Goal: Task Accomplishment & Management: Manage account settings

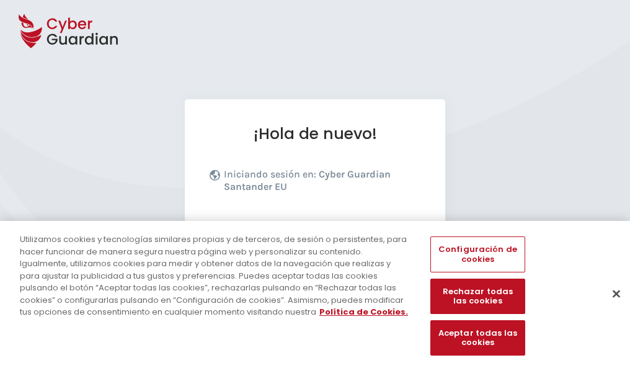
scroll to position [152, 0]
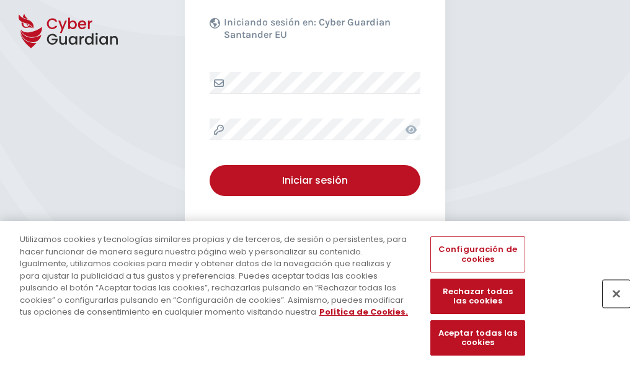
click at [610, 306] on button "Cerrar" at bounding box center [616, 293] width 27 height 27
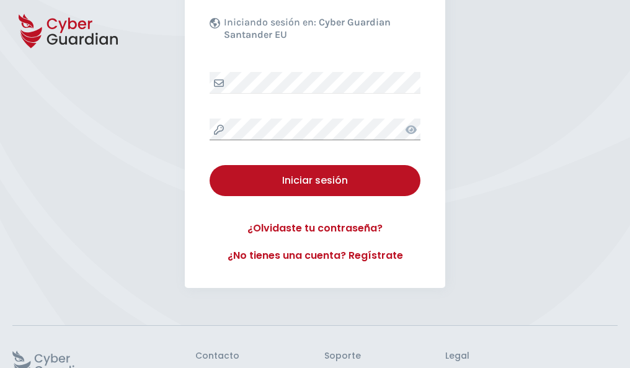
scroll to position [241, 0]
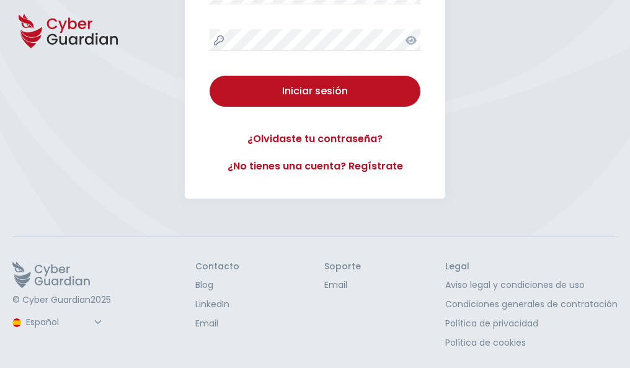
click at [210, 76] on button "Iniciar sesión" at bounding box center [315, 91] width 211 height 31
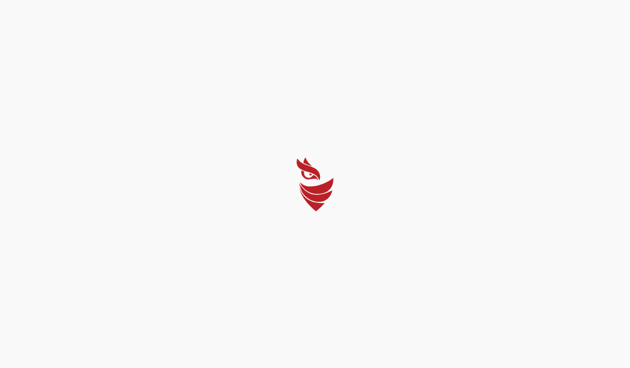
select select "English"
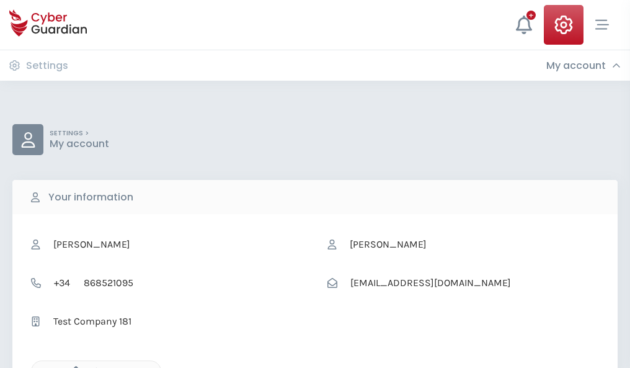
click at [73, 366] on icon "button" at bounding box center [73, 371] width 11 height 11
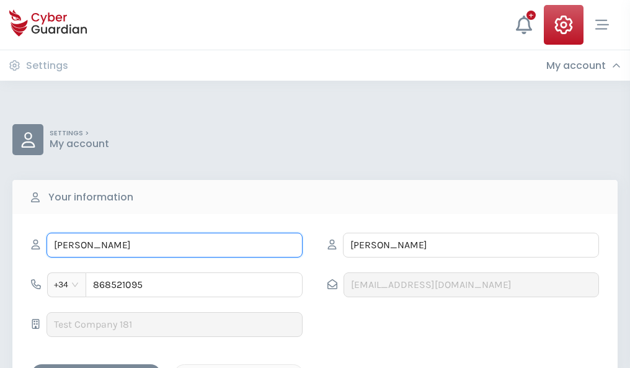
click at [174, 245] on input "ANDREA" at bounding box center [175, 245] width 256 height 25
type input "A"
type input "Úrsula"
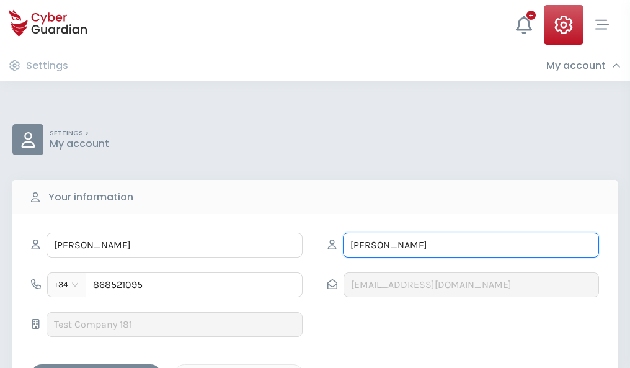
click at [471, 245] on input "NAVARRO" at bounding box center [471, 245] width 256 height 25
type input "N"
type input "Lastra"
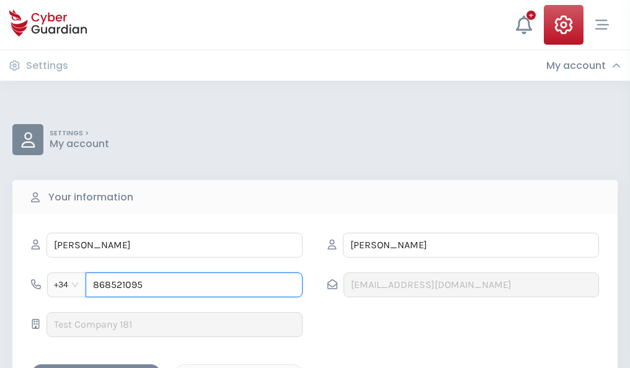
click at [194, 285] on input "868521095" at bounding box center [194, 284] width 217 height 25
type input "8"
type input "987801171"
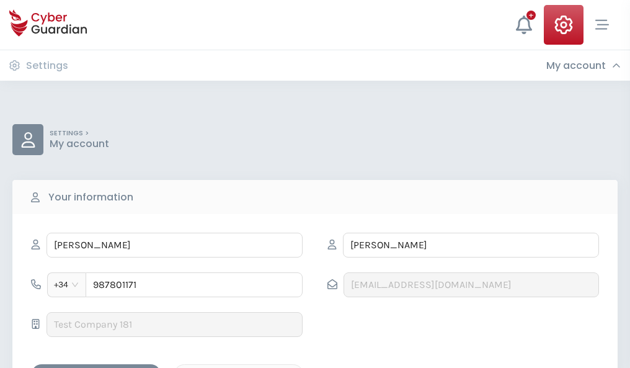
click at [96, 367] on div "Save changes" at bounding box center [96, 375] width 112 height 16
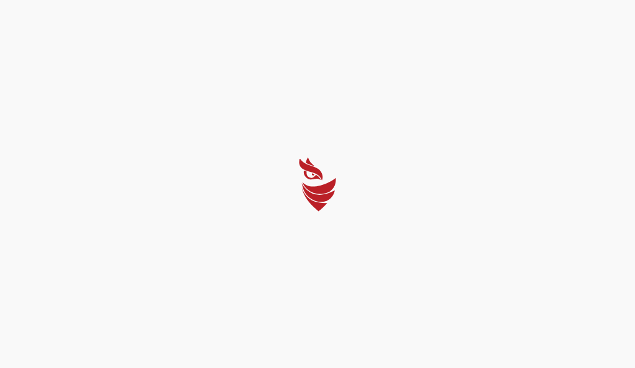
select select "English"
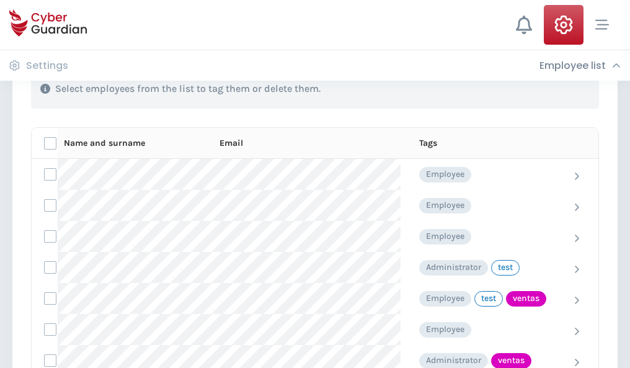
scroll to position [562, 0]
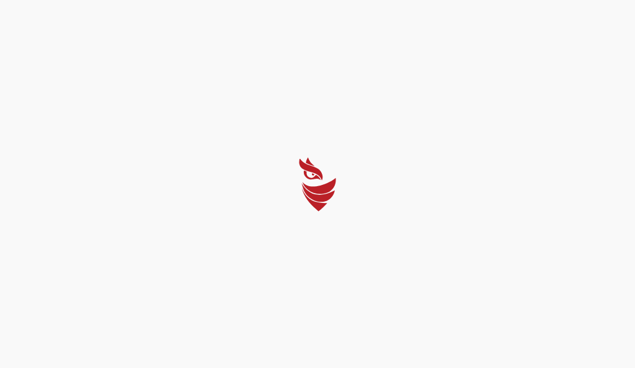
select select "English"
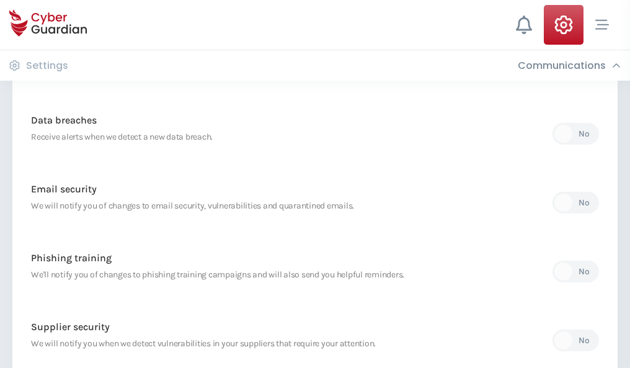
scroll to position [653, 0]
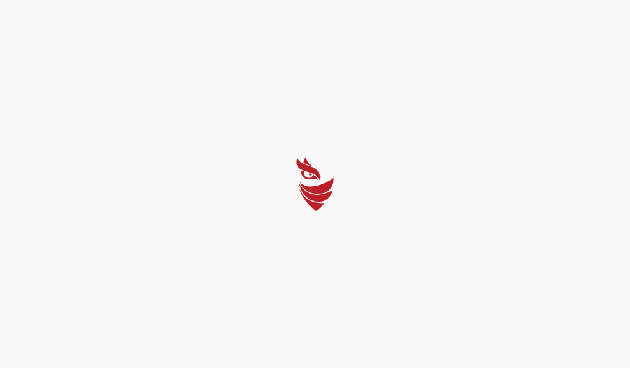
select select "English"
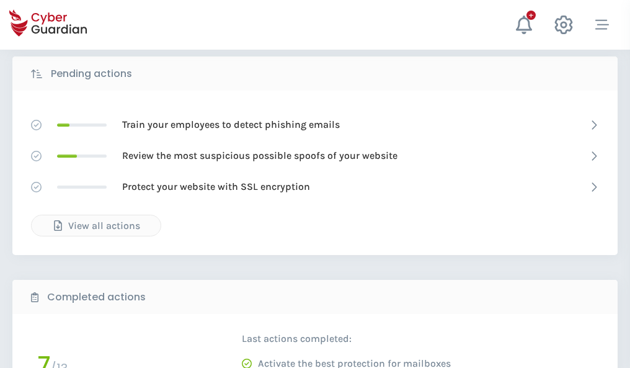
scroll to position [686, 0]
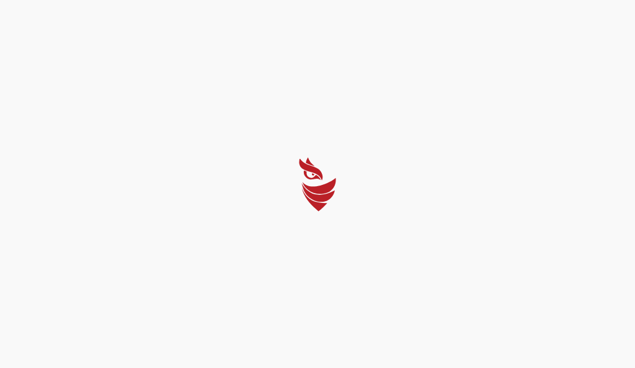
select select "English"
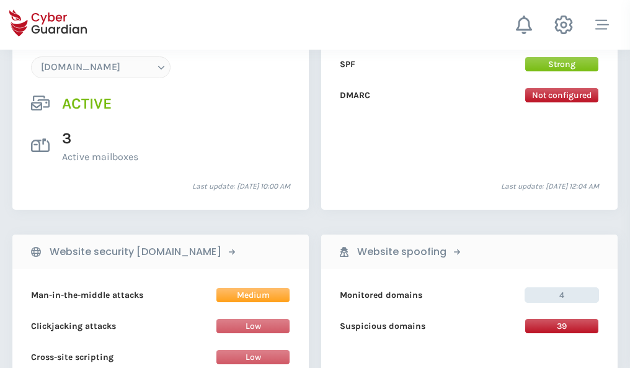
scroll to position [1321, 0]
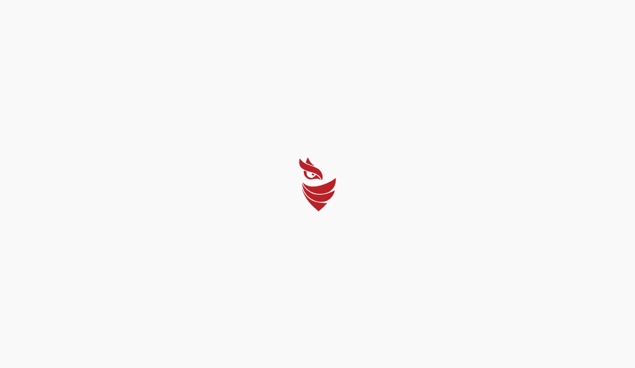
select select "English"
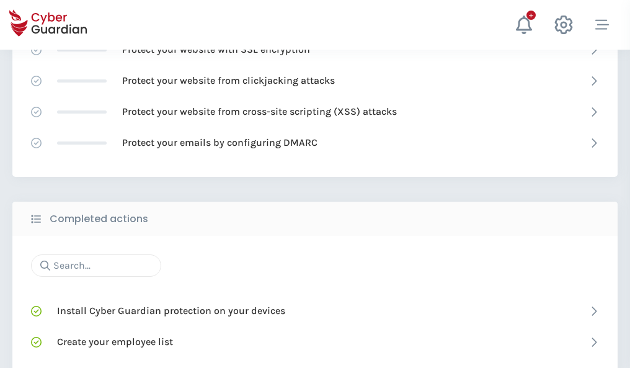
scroll to position [826, 0]
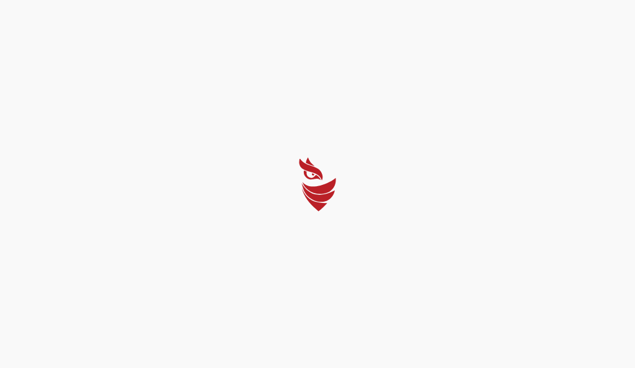
select select "English"
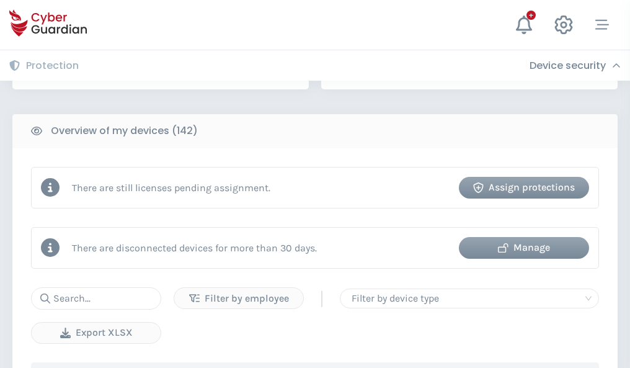
scroll to position [1202, 0]
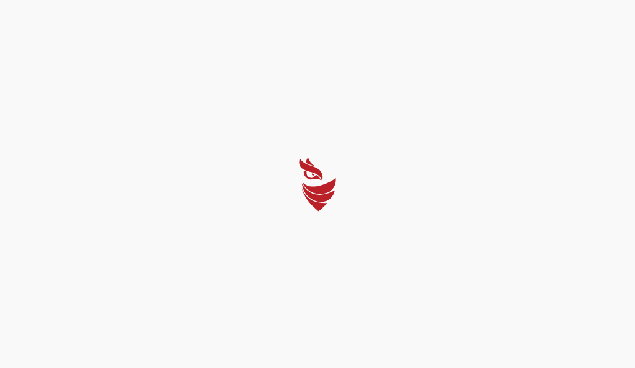
select select "English"
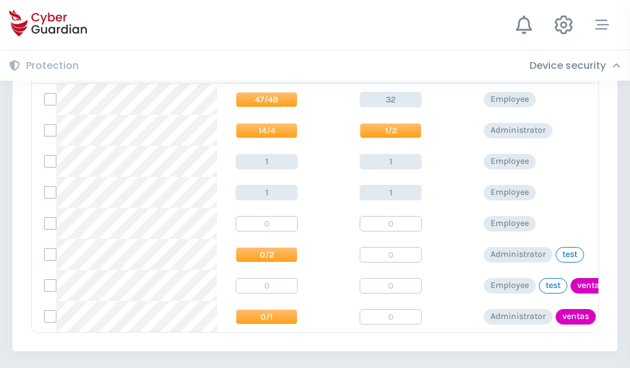
scroll to position [575, 0]
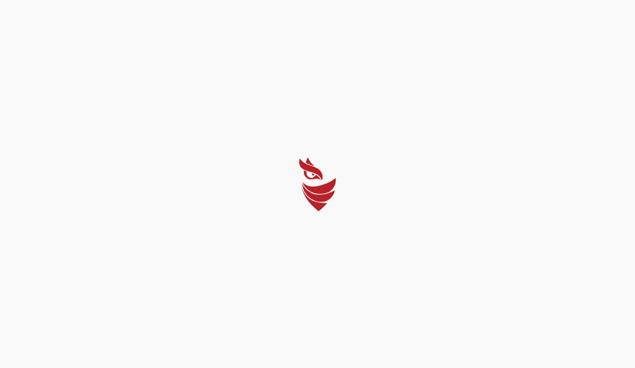
select select "English"
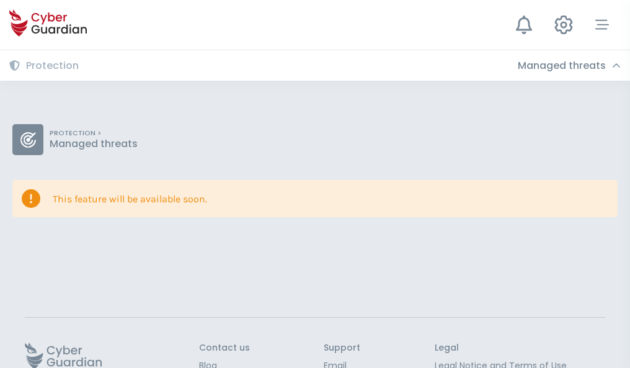
scroll to position [81, 0]
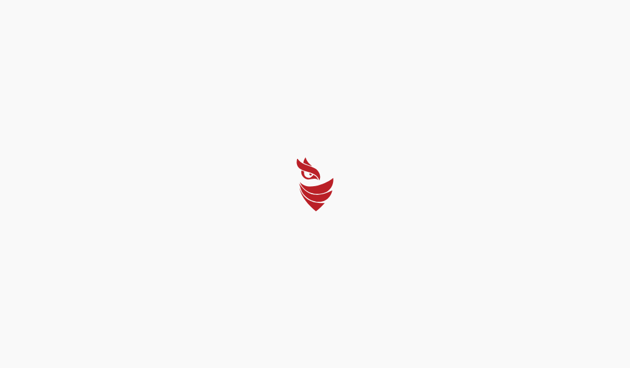
select select "English"
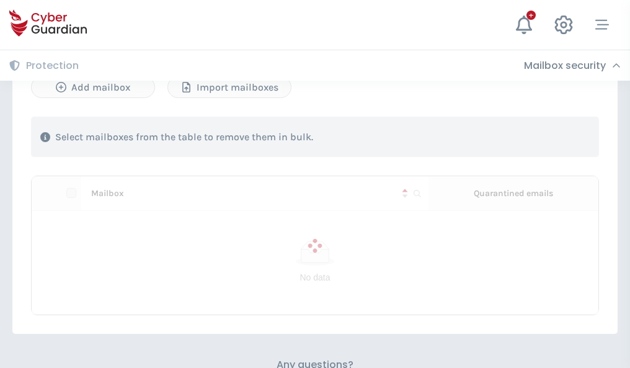
scroll to position [531, 0]
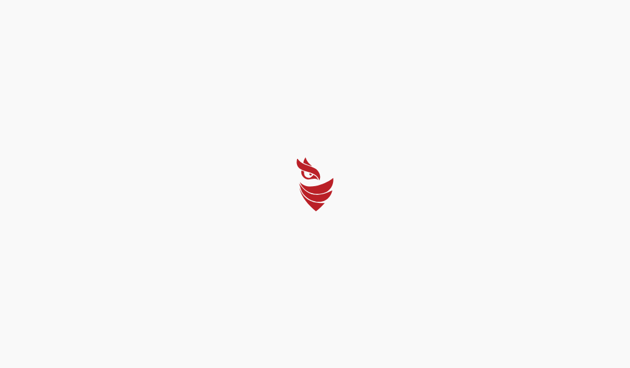
select select "English"
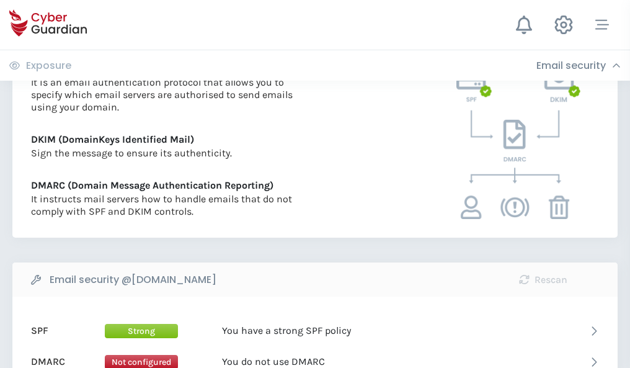
scroll to position [669, 0]
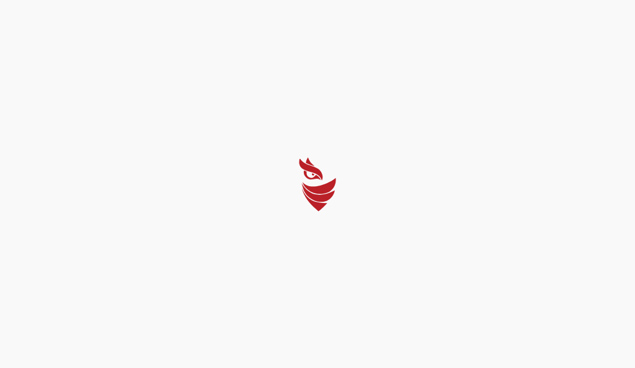
select select "English"
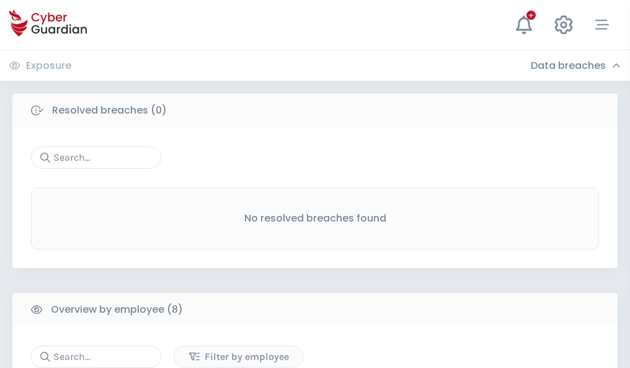
scroll to position [1057, 0]
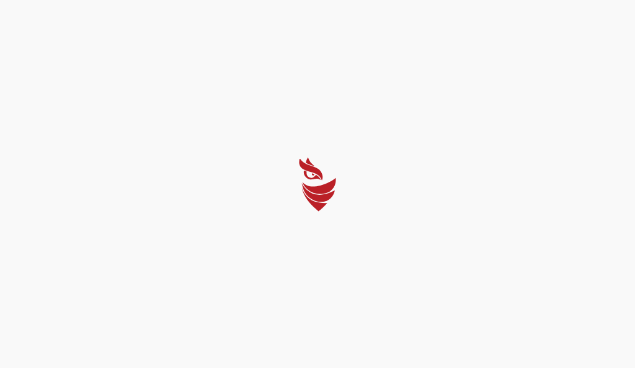
select select "English"
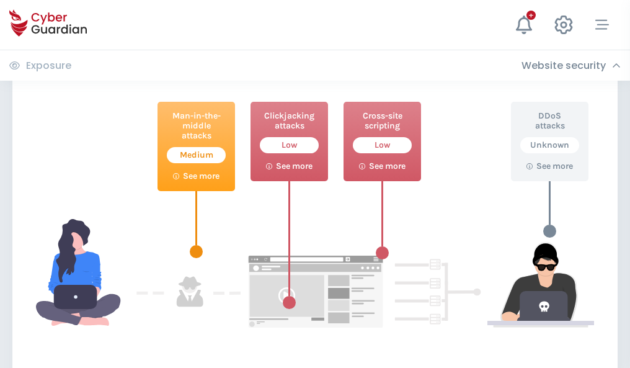
scroll to position [675, 0]
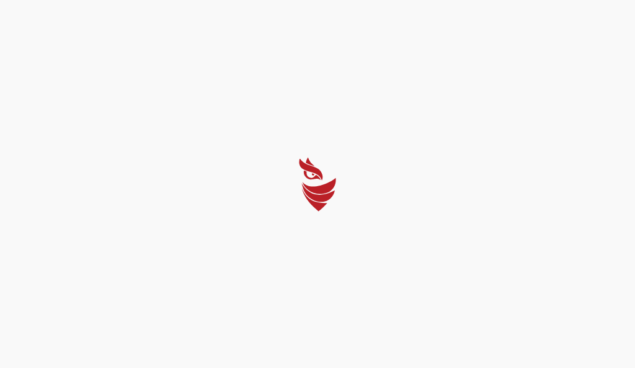
select select "English"
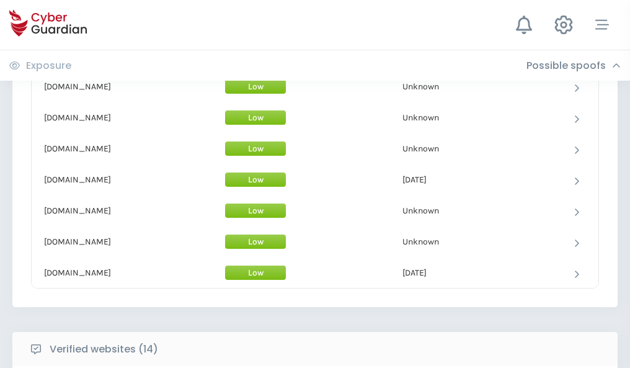
scroll to position [1209, 0]
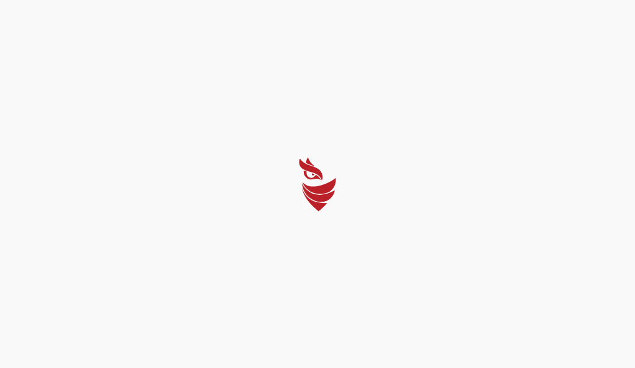
select select "English"
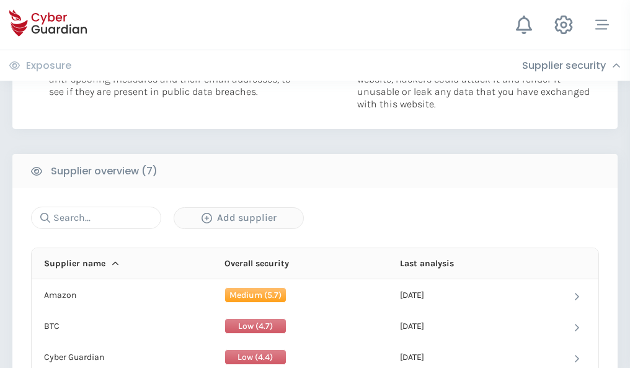
scroll to position [803, 0]
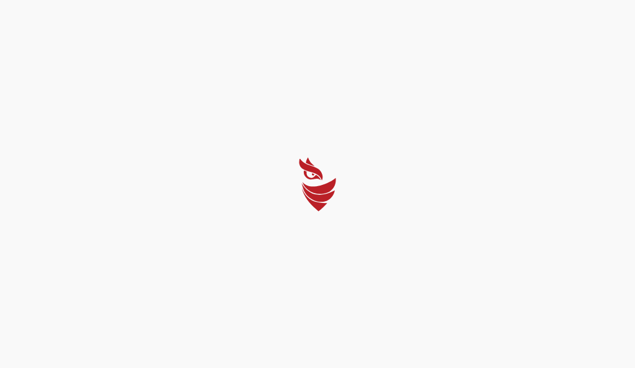
select select "English"
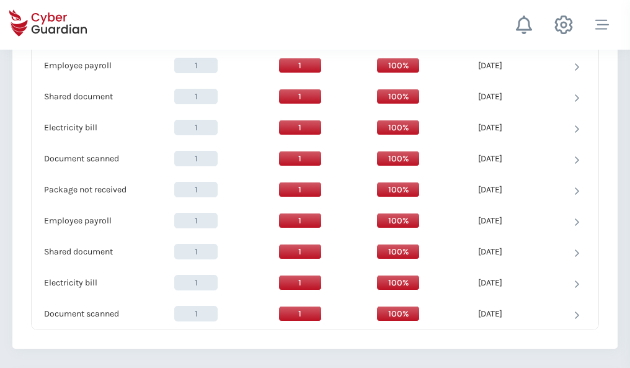
scroll to position [1271, 0]
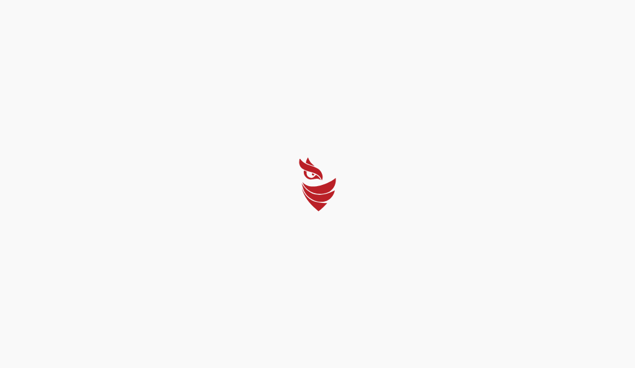
select select "English"
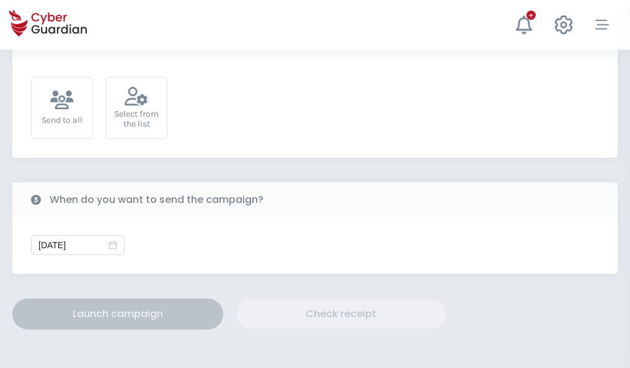
scroll to position [454, 0]
